Goal: Information Seeking & Learning: Learn about a topic

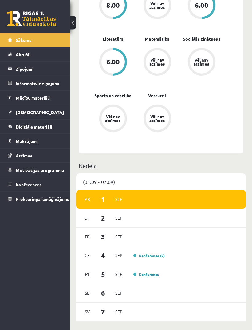
scroll to position [365, 0]
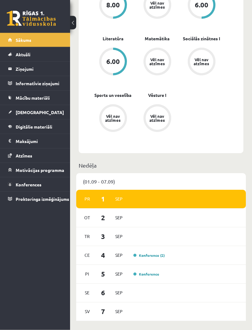
click at [159, 253] on link "Konference (2)" at bounding box center [149, 255] width 31 height 5
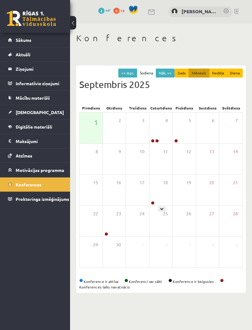
click at [150, 203] on div at bounding box center [153, 203] width 6 height 4
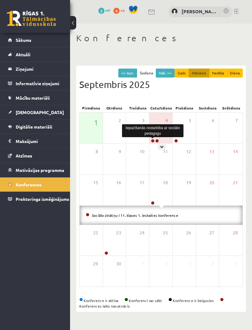
click at [154, 142] on link at bounding box center [153, 141] width 4 height 4
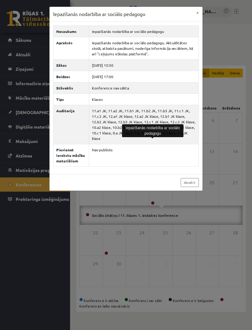
click at [233, 128] on div "Iepazīšanās nodarbība ar sociālo pedagogu × Nosaukums Iepazīšanās nodarbība ar …" at bounding box center [126, 165] width 252 height 330
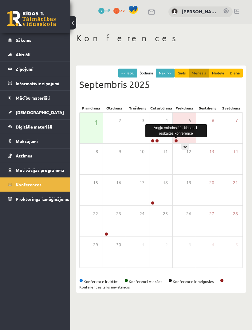
click at [177, 141] on link at bounding box center [177, 141] width 4 height 4
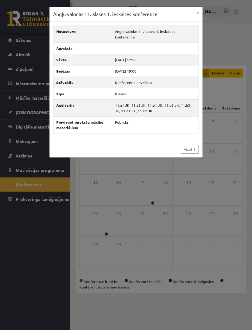
click at [179, 319] on div "Angļu valodas 11. klases 1. ieskaites konference × Nosaukums Angļu valodas 11. …" at bounding box center [126, 165] width 252 height 330
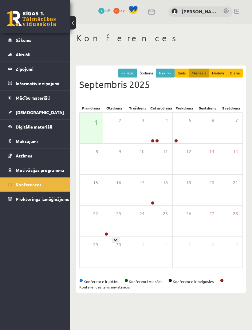
click at [107, 232] on div "23" at bounding box center [114, 221] width 23 height 31
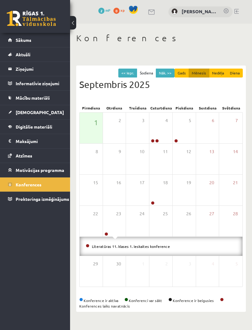
click at [46, 39] on link "Sākums" at bounding box center [35, 40] width 54 height 14
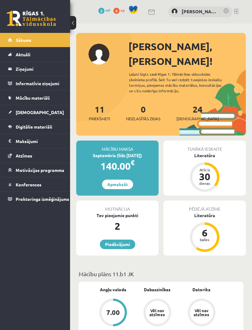
click at [104, 104] on link "11 Priekšmeti" at bounding box center [99, 113] width 21 height 18
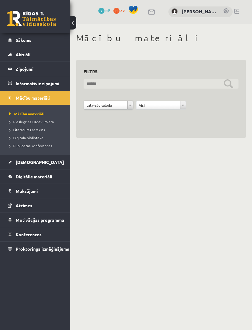
click at [232, 84] on input "text" at bounding box center [161, 84] width 155 height 10
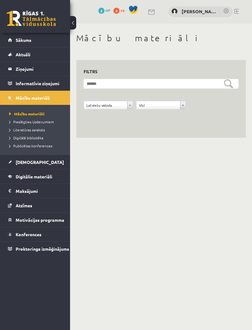
click at [186, 100] on form "**********" at bounding box center [161, 97] width 155 height 37
click at [47, 159] on link "[DEMOGRAPHIC_DATA]" at bounding box center [35, 162] width 54 height 14
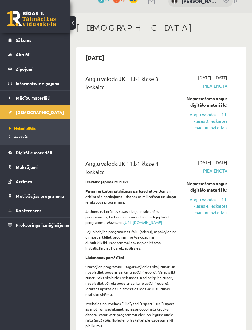
scroll to position [11, 0]
click at [214, 130] on link "Angļu valodas I - 11. klases 3. ieskaites mācību materiāls" at bounding box center [207, 120] width 41 height 19
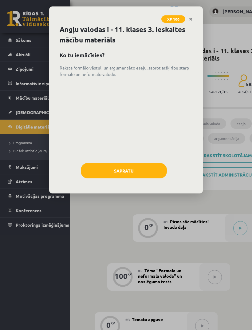
click at [144, 168] on button "Sapratu" at bounding box center [124, 170] width 86 height 15
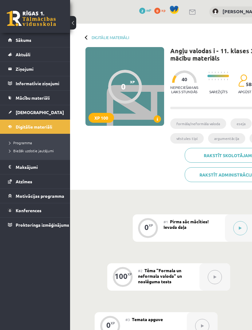
click at [121, 35] on link "Digitālie materiāli" at bounding box center [111, 37] width 38 height 5
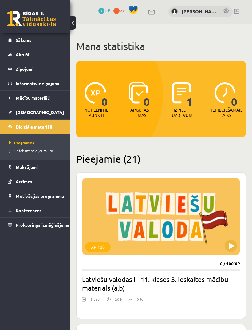
click at [186, 86] on img at bounding box center [181, 93] width 19 height 22
click at [185, 102] on img at bounding box center [181, 93] width 19 height 22
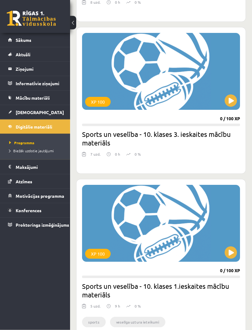
scroll to position [1180, 0]
click at [44, 166] on legend "Maksājumi 0" at bounding box center [39, 167] width 47 height 14
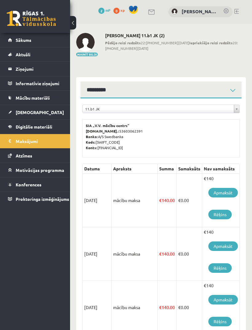
click at [51, 157] on link "Atzīmes" at bounding box center [35, 156] width 54 height 14
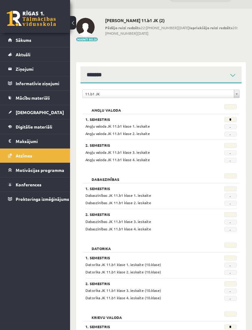
scroll to position [17, 0]
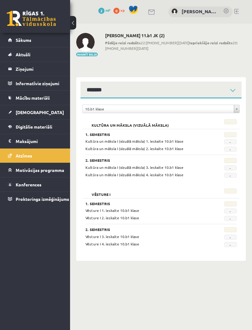
click at [46, 166] on link "Motivācijas programma" at bounding box center [35, 170] width 54 height 14
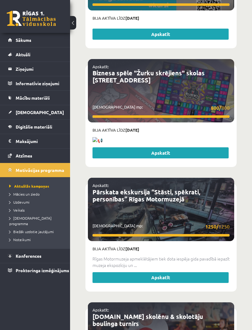
scroll to position [2789, 0]
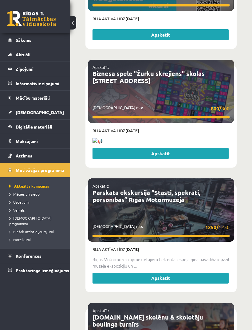
click at [24, 210] on span "Veikals" at bounding box center [16, 210] width 15 height 5
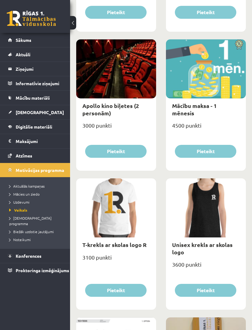
scroll to position [337, 0]
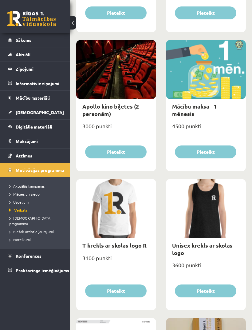
click at [223, 222] on div at bounding box center [206, 208] width 80 height 59
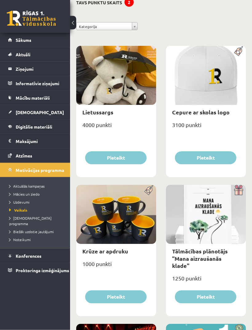
scroll to position [43, 0]
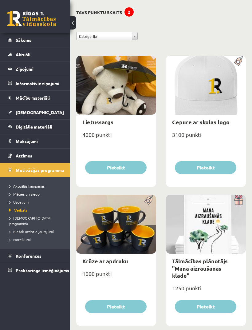
click at [41, 99] on span "Mācību materiāli" at bounding box center [33, 98] width 34 height 6
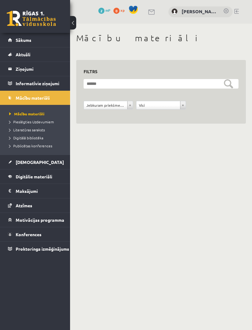
click at [49, 122] on span "Pieslēgties Uzdevumiem" at bounding box center [31, 121] width 45 height 5
click at [35, 130] on span "Literatūras saraksts" at bounding box center [27, 129] width 36 height 5
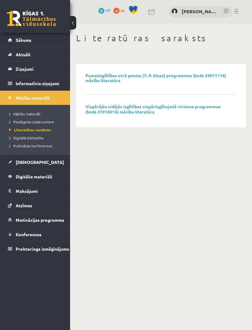
click at [33, 136] on span "Digitālā bibliotēka" at bounding box center [26, 137] width 34 height 5
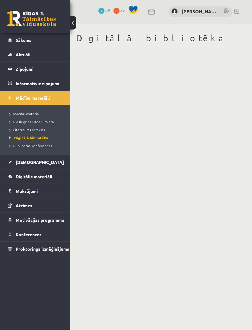
click at [38, 147] on span "Publicētas konferences" at bounding box center [30, 145] width 43 height 5
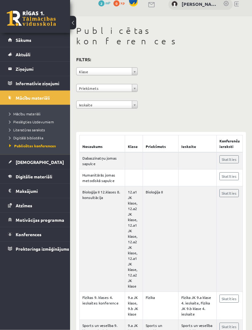
scroll to position [9, 0]
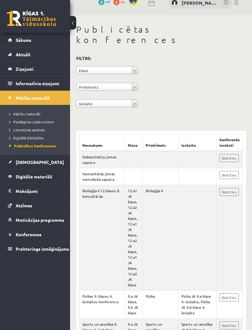
click at [231, 154] on link "Skatīties" at bounding box center [229, 158] width 19 height 8
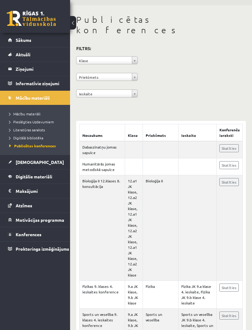
click at [220, 73] on div "**********" at bounding box center [161, 72] width 170 height 56
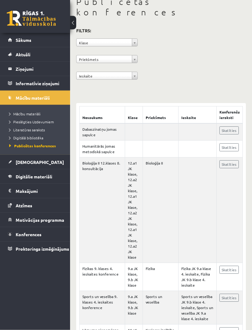
scroll to position [0, 0]
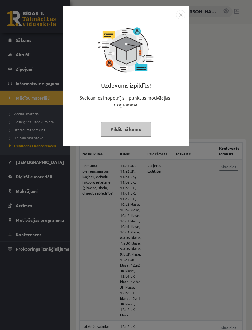
click at [138, 126] on button "Pildīt nākamo" at bounding box center [126, 129] width 50 height 14
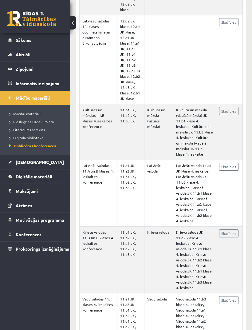
scroll to position [307, 0]
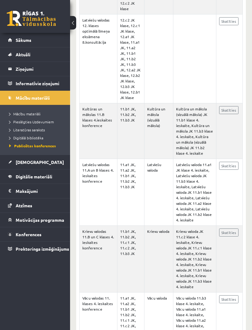
click at [39, 162] on link "[DEMOGRAPHIC_DATA]" at bounding box center [35, 162] width 54 height 14
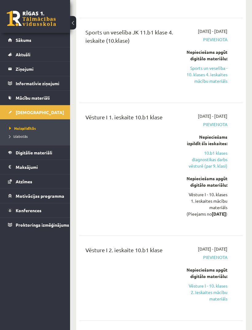
scroll to position [3306, 0]
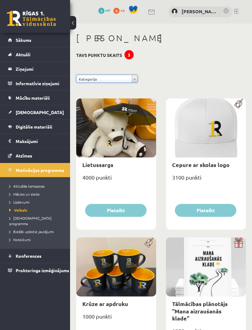
click at [101, 9] on span "3" at bounding box center [101, 11] width 6 height 6
click at [118, 13] on span "0" at bounding box center [117, 11] width 6 height 6
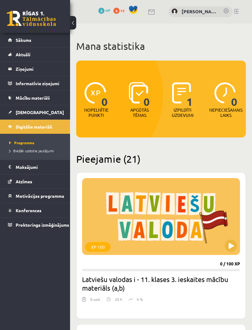
click at [191, 108] on p "Izpildīti uzdevumi" at bounding box center [183, 112] width 24 height 10
click at [103, 9] on span "3" at bounding box center [101, 11] width 6 height 6
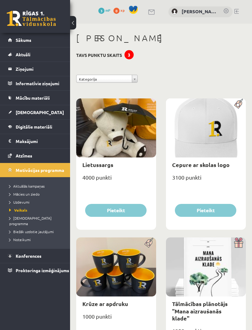
click at [37, 40] on link "Sākums" at bounding box center [35, 40] width 54 height 14
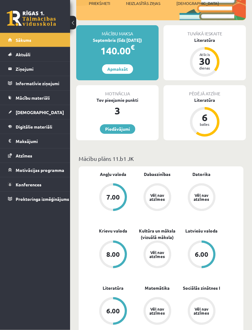
scroll to position [115, 0]
click at [38, 113] on link "[DEMOGRAPHIC_DATA]" at bounding box center [35, 112] width 54 height 14
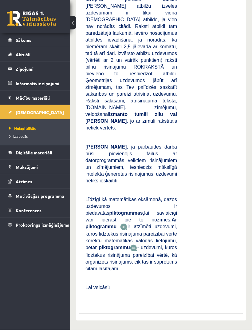
scroll to position [6205, 0]
